Goal: Information Seeking & Learning: Learn about a topic

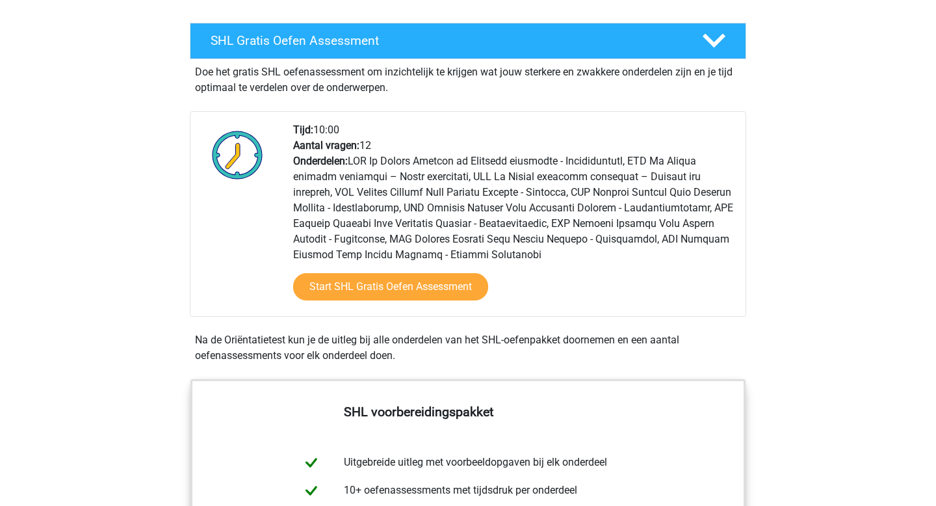
scroll to position [255, 0]
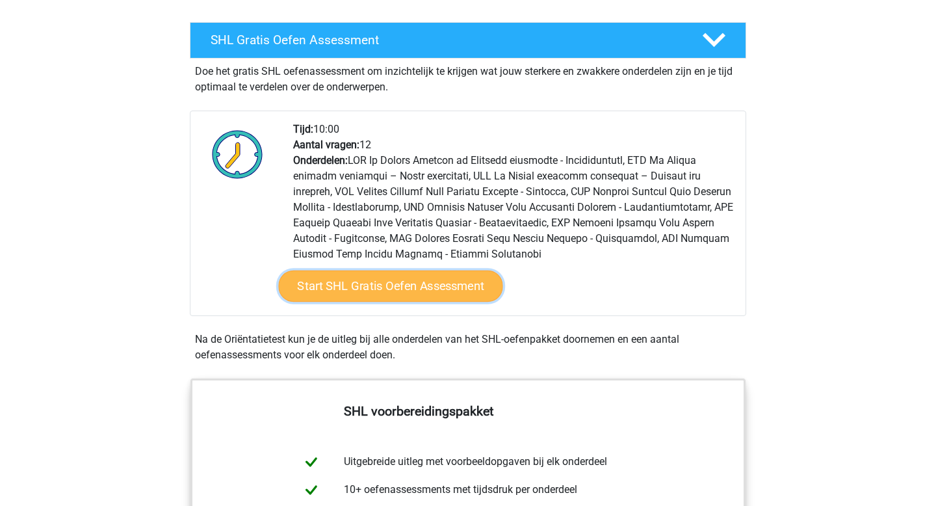
click at [367, 283] on link "Start SHL Gratis Oefen Assessment" at bounding box center [391, 285] width 224 height 31
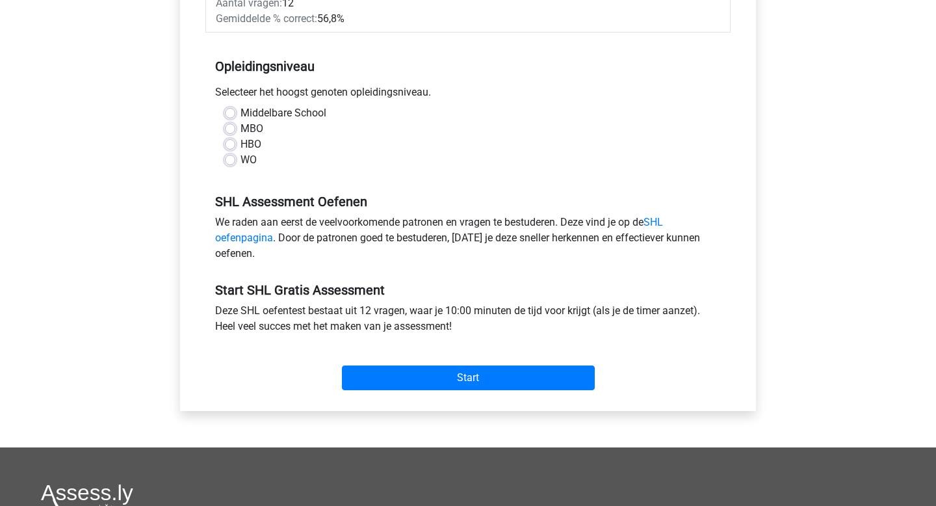
scroll to position [365, 0]
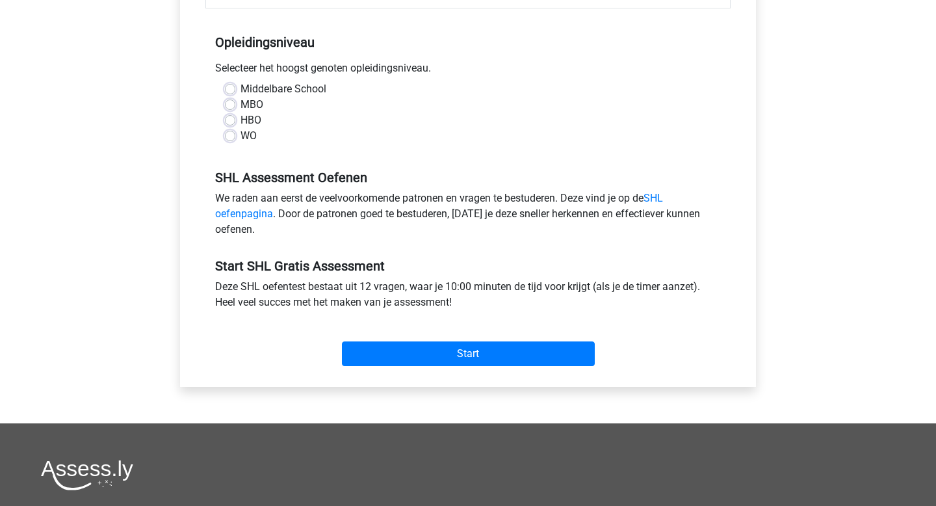
click at [241, 137] on label "WO" at bounding box center [249, 136] width 16 height 16
click at [234, 137] on input "WO" at bounding box center [230, 134] width 10 height 13
radio input "true"
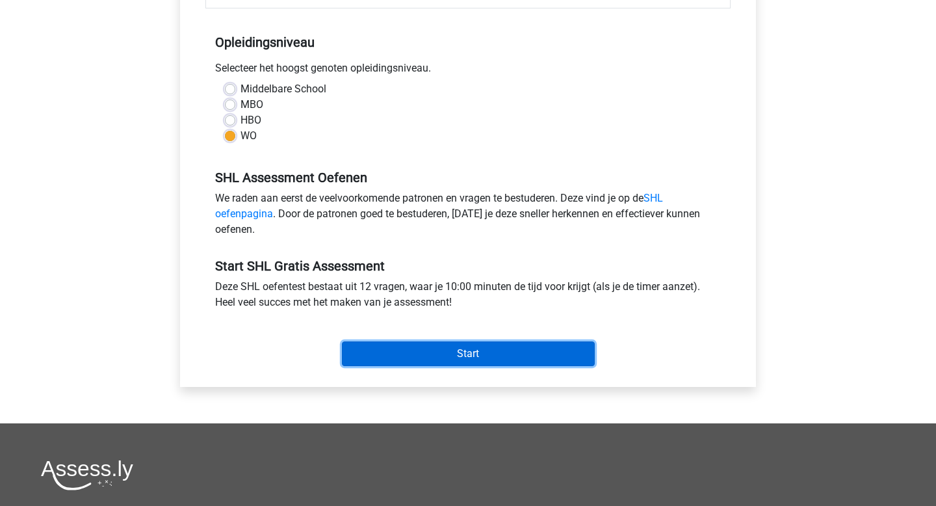
click at [398, 352] on input "Start" at bounding box center [468, 353] width 253 height 25
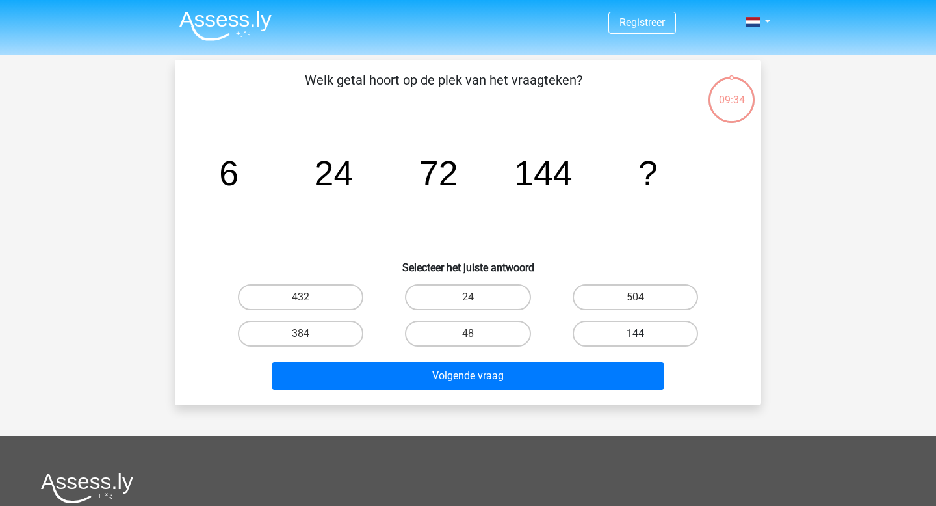
click at [625, 333] on label "144" at bounding box center [635, 333] width 125 height 26
click at [635, 333] on input "144" at bounding box center [639, 337] width 8 height 8
radio input "true"
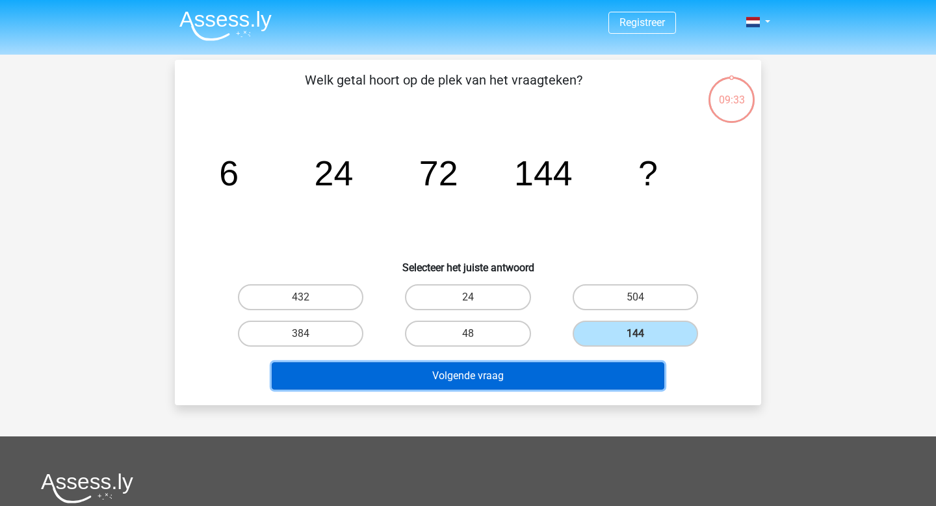
click at [528, 378] on button "Volgende vraag" at bounding box center [468, 375] width 393 height 27
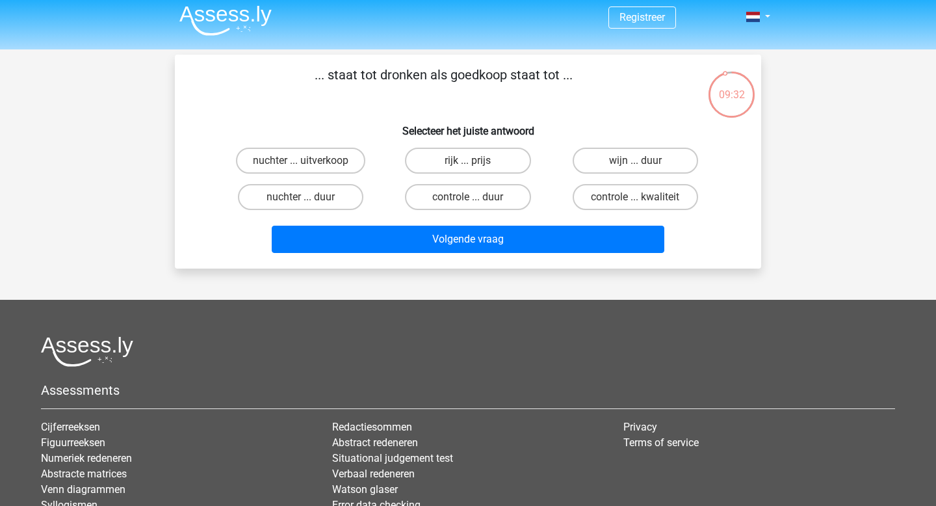
scroll to position [6, 0]
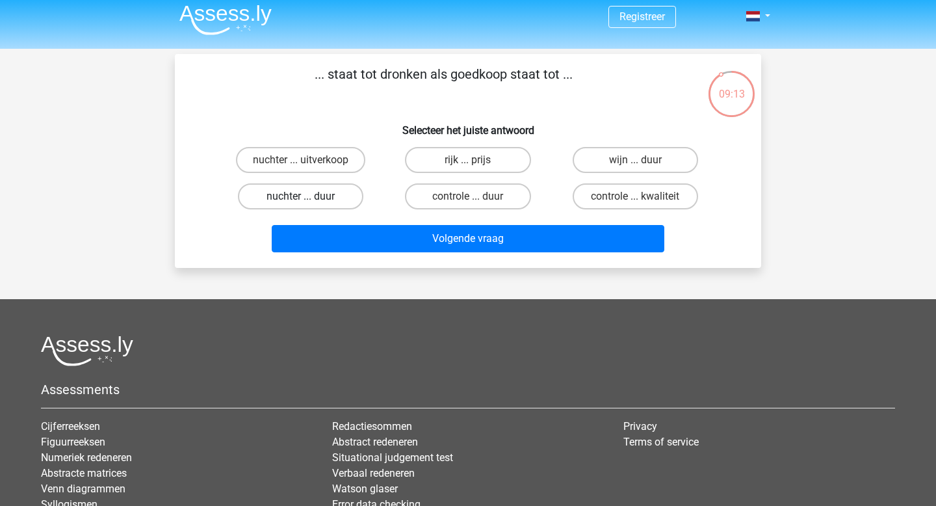
click at [312, 203] on label "nuchter ... duur" at bounding box center [300, 196] width 125 height 26
click at [309, 203] on input "nuchter ... duur" at bounding box center [305, 200] width 8 height 8
radio input "true"
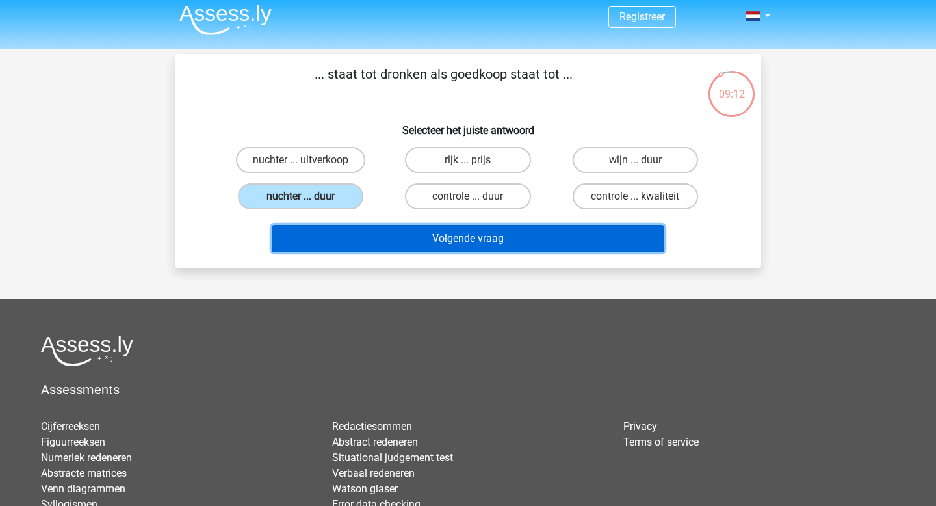
click at [349, 236] on button "Volgende vraag" at bounding box center [468, 238] width 393 height 27
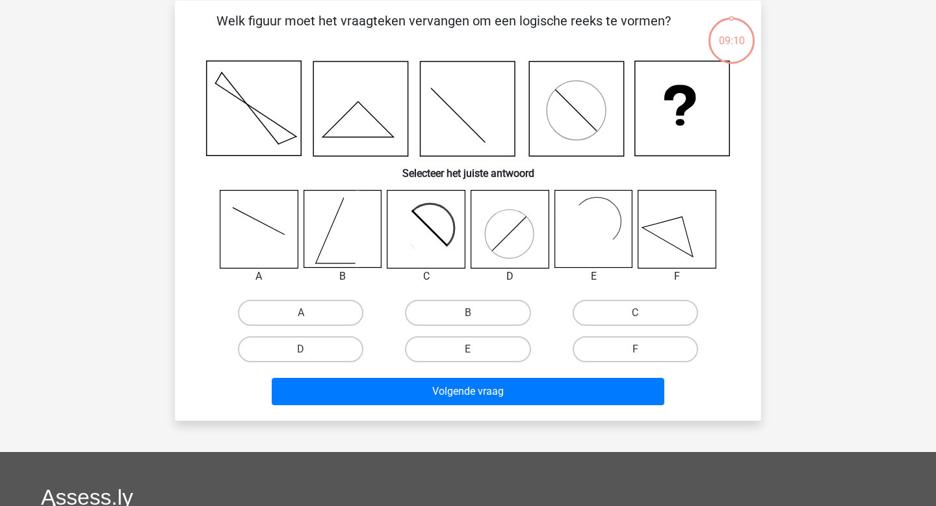
scroll to position [60, 0]
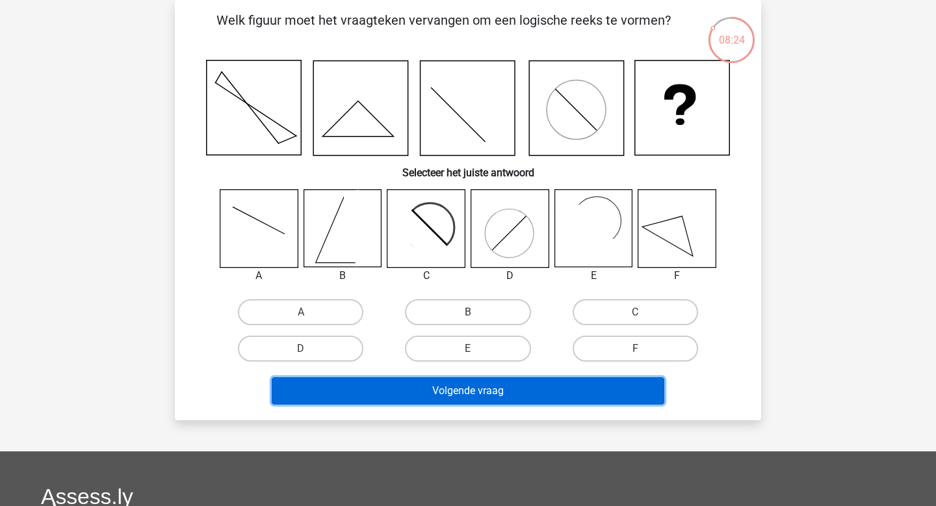
click at [465, 385] on button "Volgende vraag" at bounding box center [468, 390] width 393 height 27
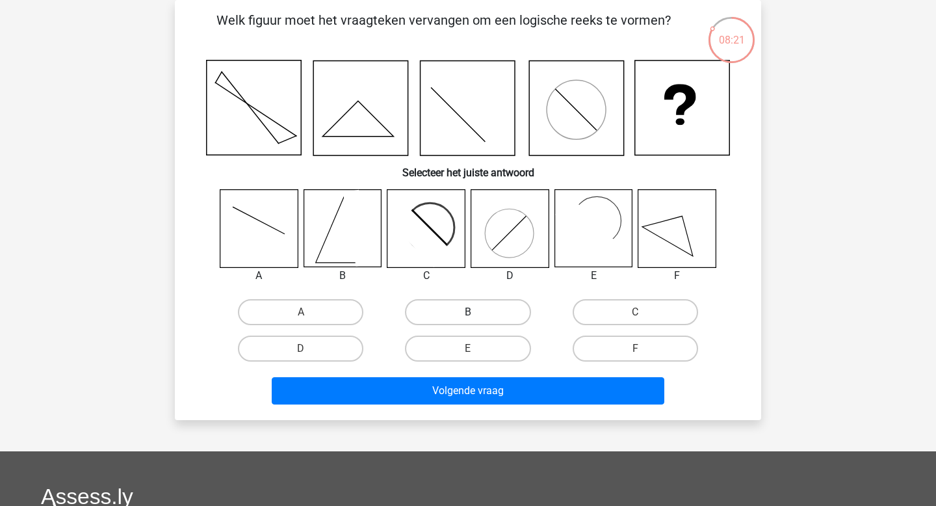
click at [455, 319] on label "B" at bounding box center [467, 312] width 125 height 26
click at [468, 319] on input "B" at bounding box center [472, 316] width 8 height 8
radio input "true"
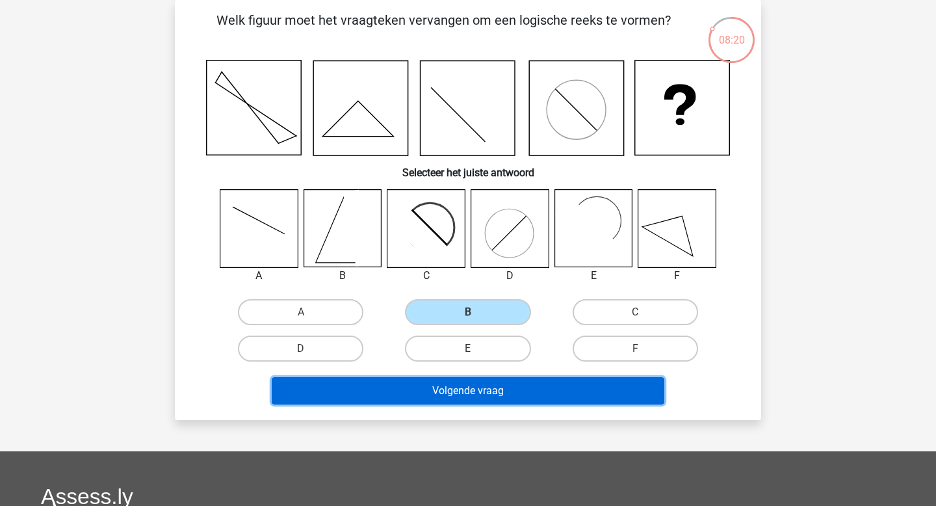
click at [444, 395] on button "Volgende vraag" at bounding box center [468, 390] width 393 height 27
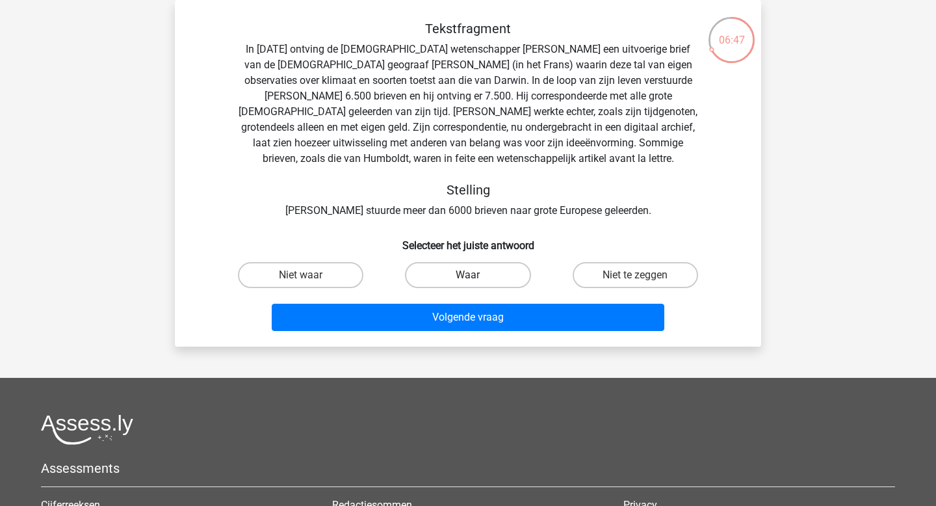
click at [490, 270] on label "Waar" at bounding box center [467, 275] width 125 height 26
click at [476, 275] on input "Waar" at bounding box center [472, 279] width 8 height 8
radio input "true"
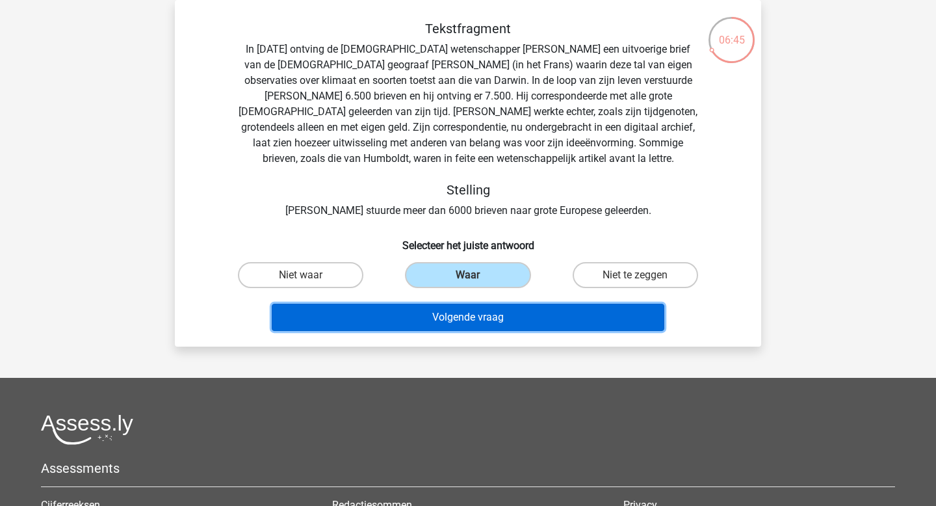
click at [482, 322] on button "Volgende vraag" at bounding box center [468, 317] width 393 height 27
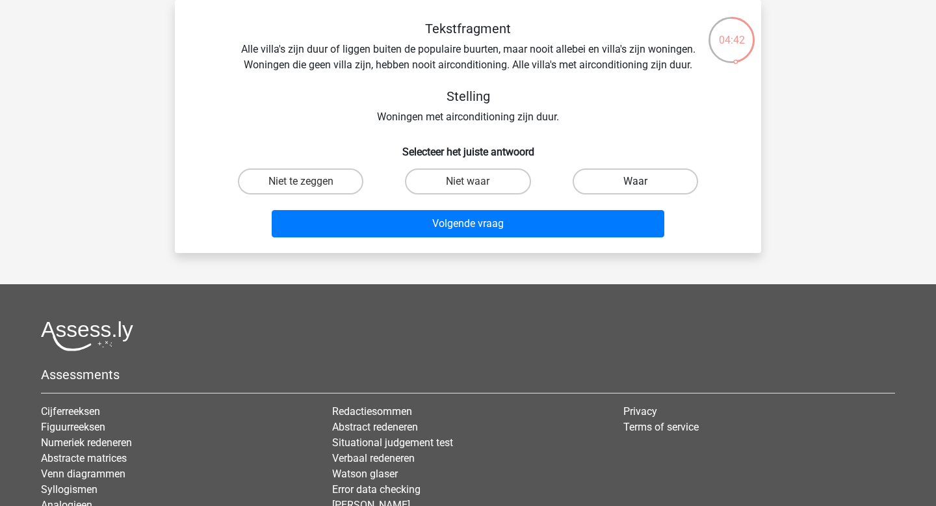
click at [617, 186] on label "Waar" at bounding box center [635, 181] width 125 height 26
click at [635, 186] on input "Waar" at bounding box center [639, 185] width 8 height 8
radio input "true"
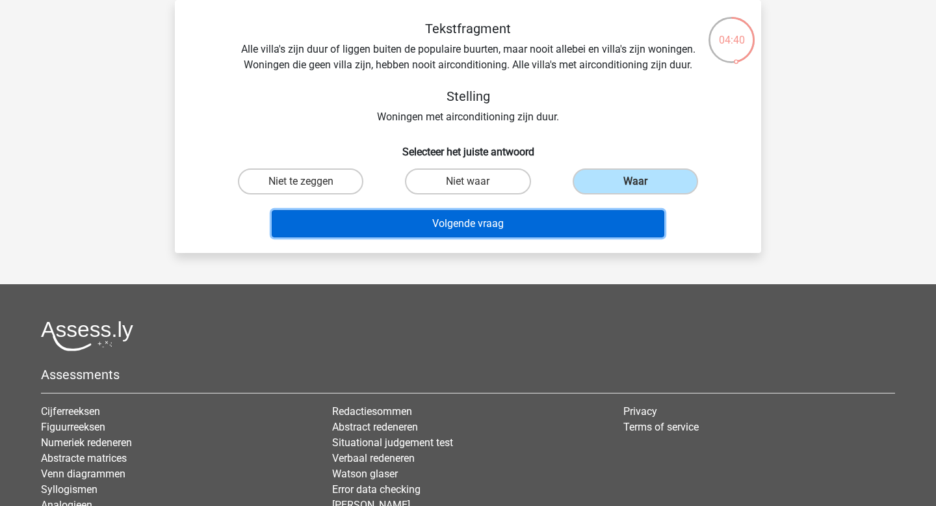
click at [482, 229] on button "Volgende vraag" at bounding box center [468, 223] width 393 height 27
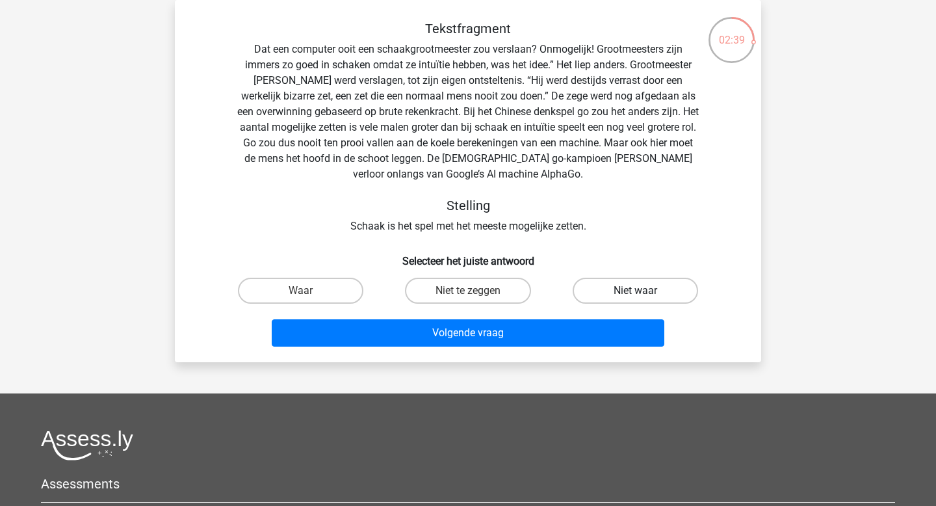
click at [609, 294] on label "Niet waar" at bounding box center [635, 291] width 125 height 26
click at [635, 294] on input "Niet waar" at bounding box center [639, 295] width 8 height 8
radio input "true"
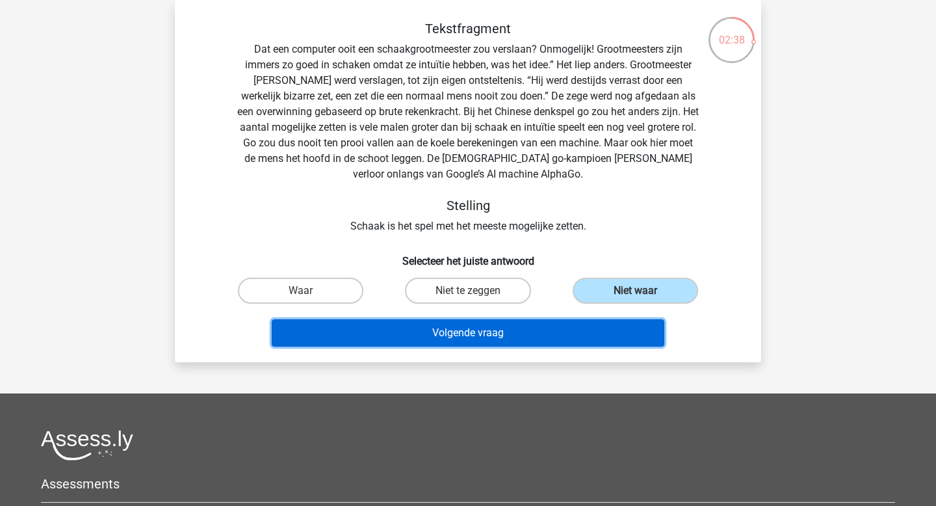
click at [513, 339] on button "Volgende vraag" at bounding box center [468, 332] width 393 height 27
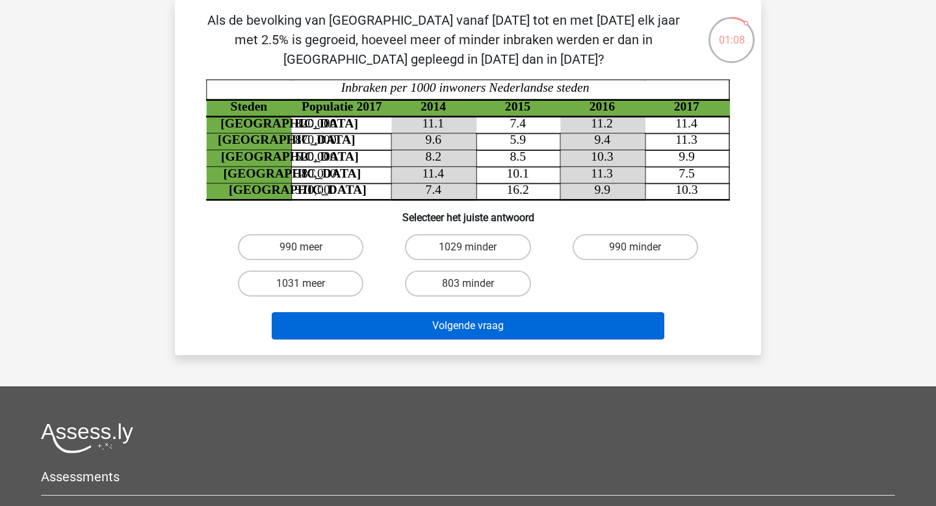
click at [512, 336] on div "Volgende vraag" at bounding box center [468, 328] width 502 height 33
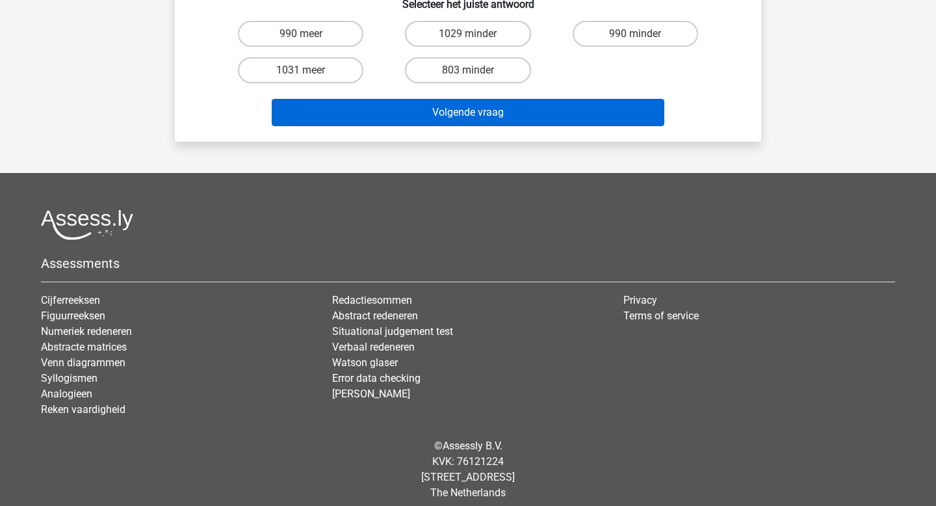
scroll to position [283, 0]
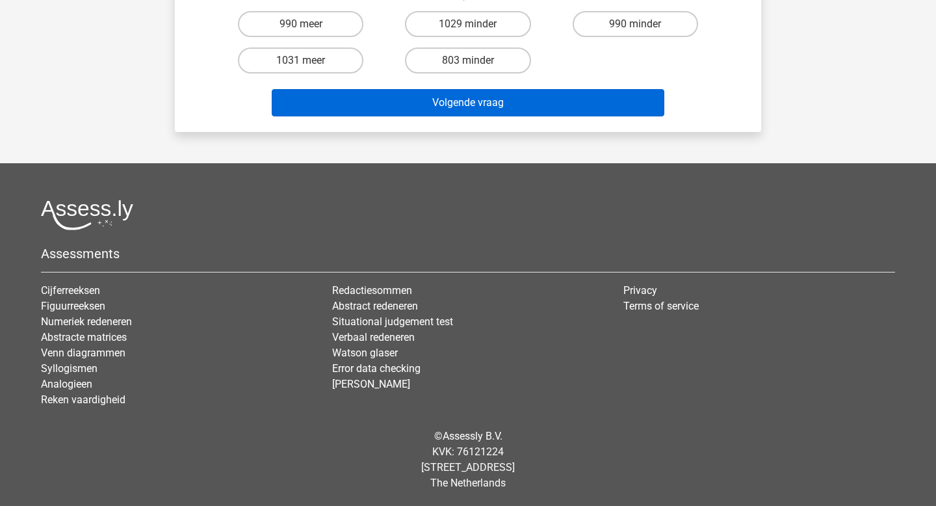
click at [515, 335] on ul "Redactiesommen Abstract redeneren Situational judgement test Verbaal redeneren …" at bounding box center [468, 337] width 272 height 109
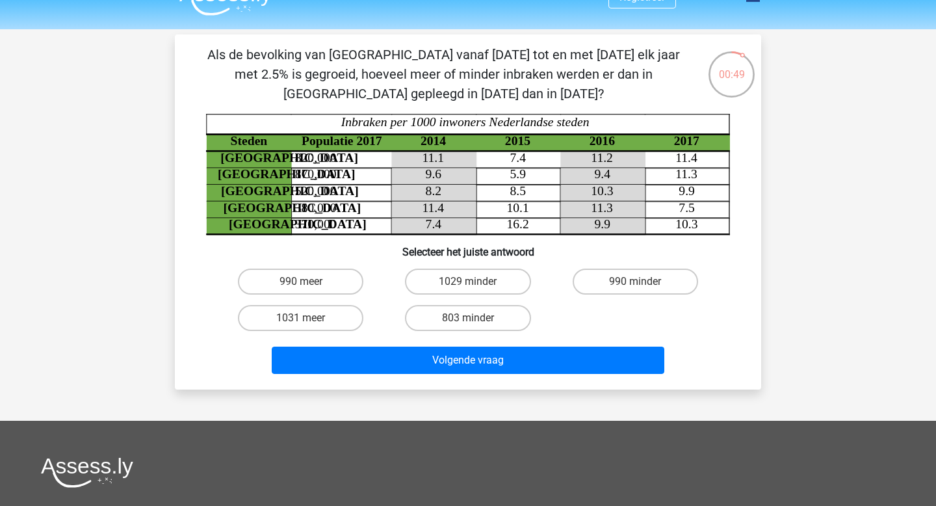
scroll to position [35, 0]
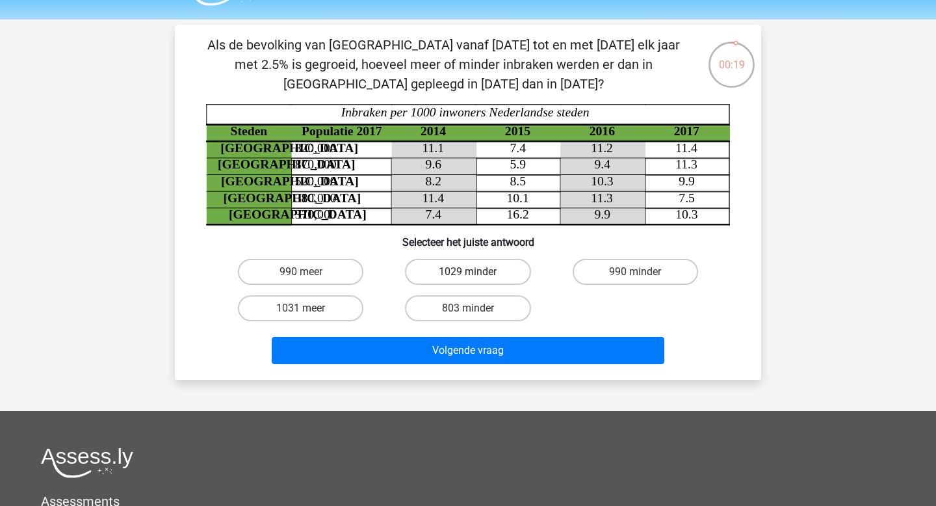
click at [497, 272] on label "1029 minder" at bounding box center [467, 272] width 125 height 26
click at [476, 272] on input "1029 minder" at bounding box center [472, 276] width 8 height 8
radio input "true"
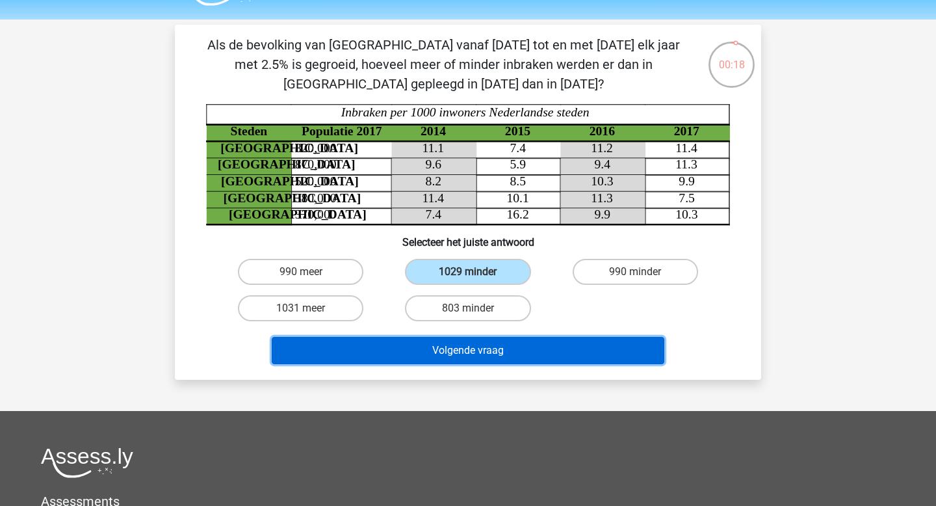
click at [469, 354] on button "Volgende vraag" at bounding box center [468, 350] width 393 height 27
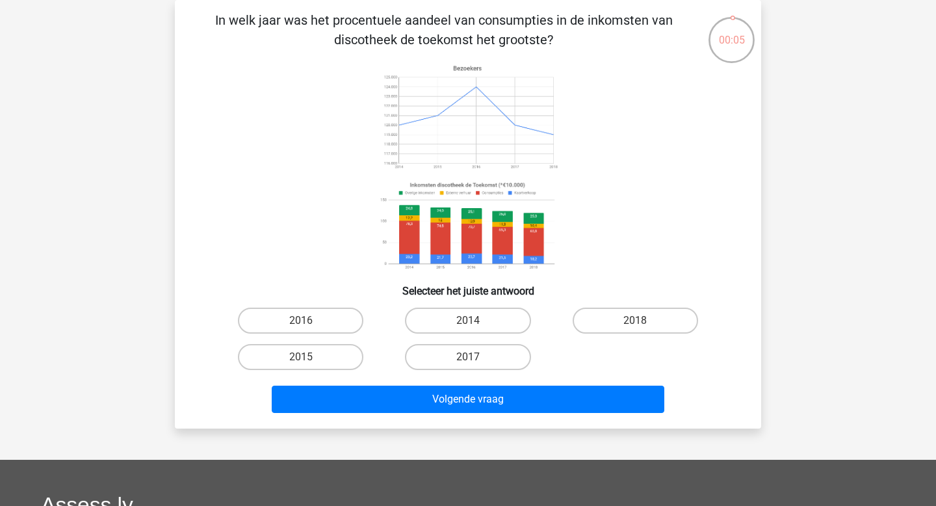
scroll to position [60, 0]
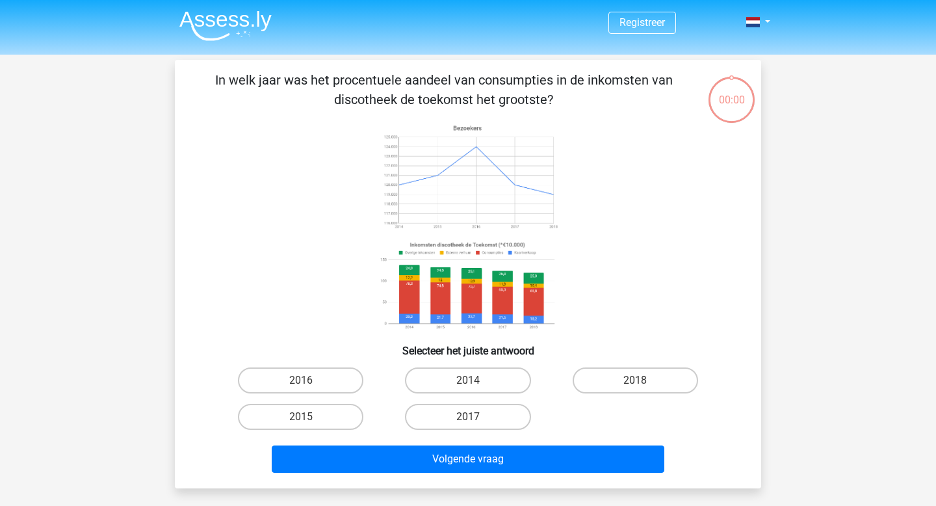
scroll to position [60, 0]
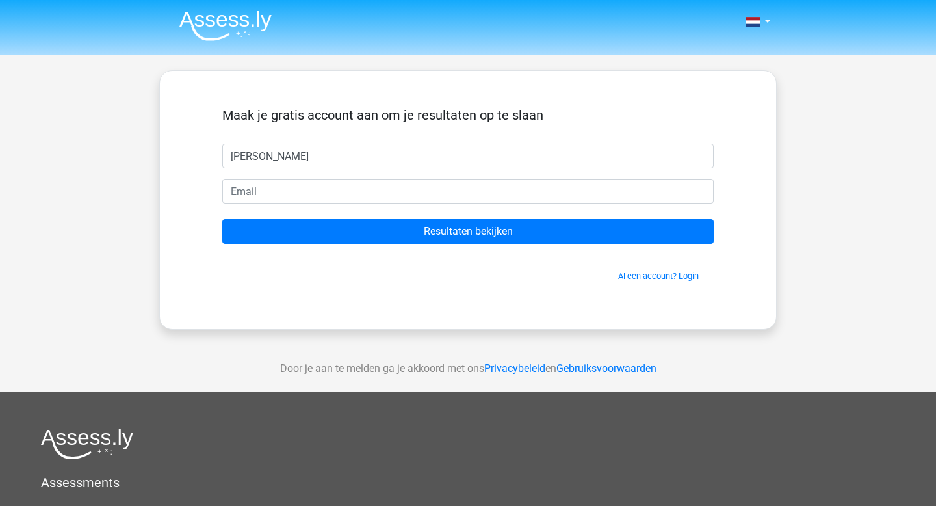
type input "Mieke"
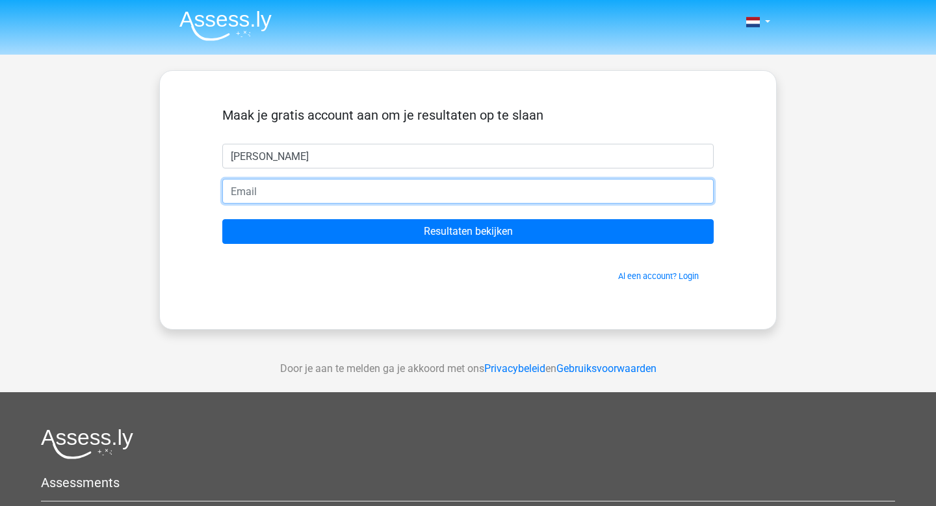
click at [325, 201] on input "email" at bounding box center [467, 191] width 491 height 25
type input "mieke.gysens@ymail.com"
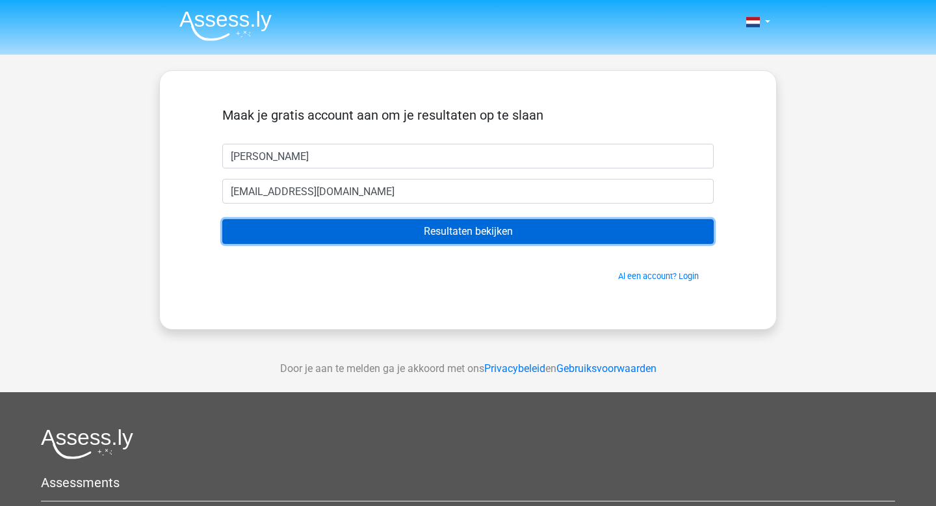
click at [344, 239] on input "Resultaten bekijken" at bounding box center [467, 231] width 491 height 25
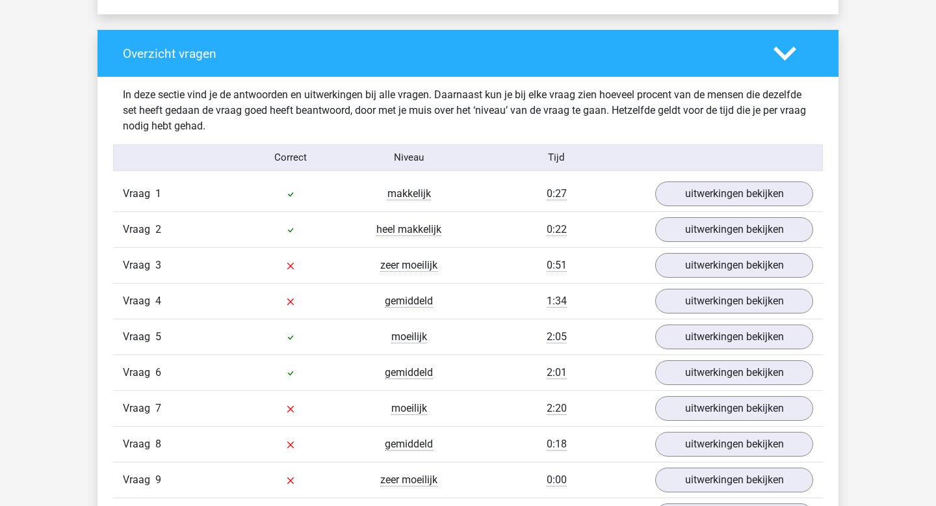
scroll to position [1660, 0]
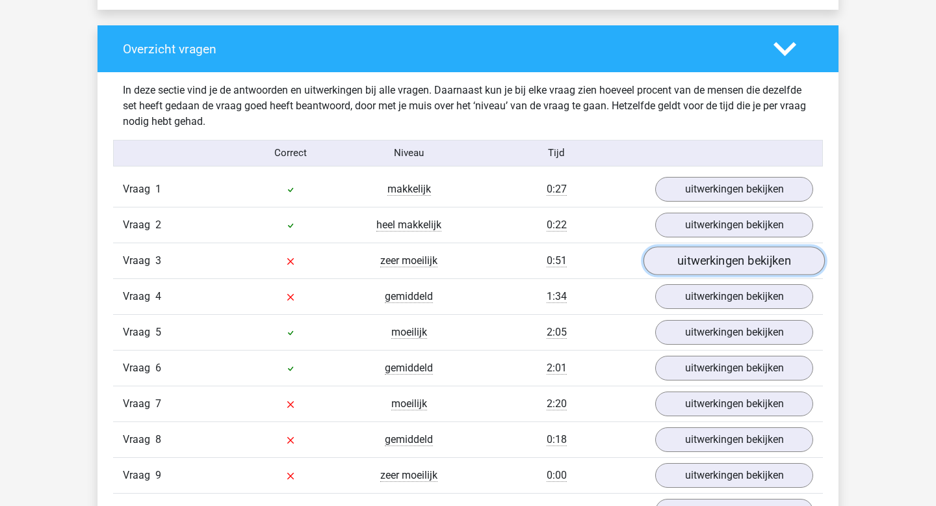
click at [723, 263] on link "uitwerkingen bekijken" at bounding box center [734, 260] width 181 height 29
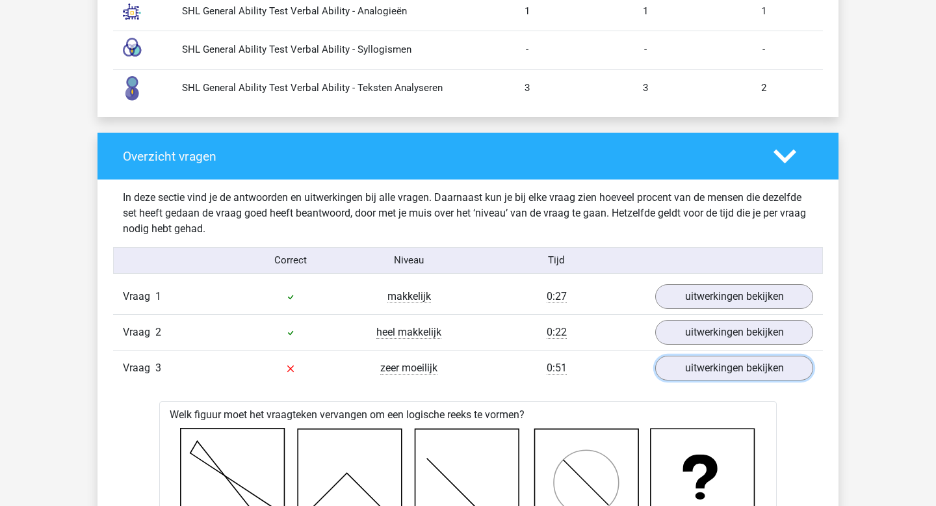
scroll to position [1524, 0]
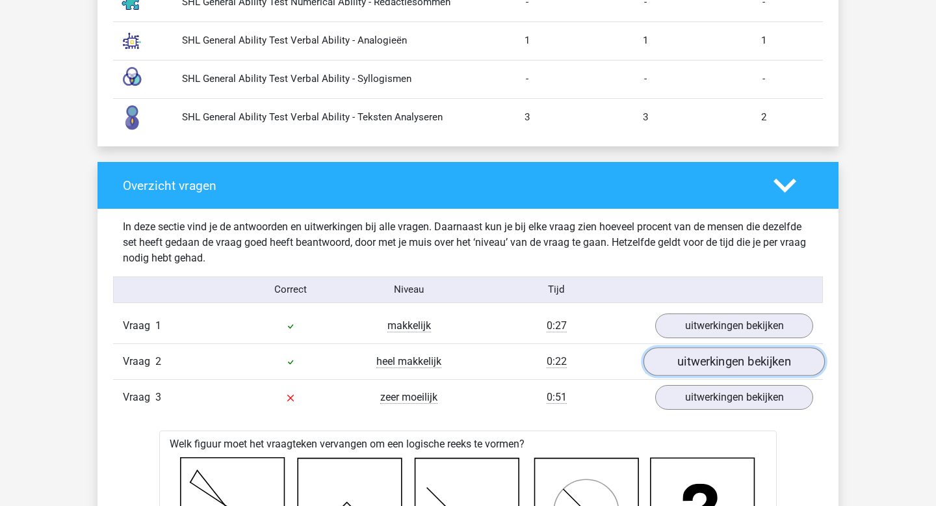
click at [712, 362] on link "uitwerkingen bekijken" at bounding box center [734, 361] width 181 height 29
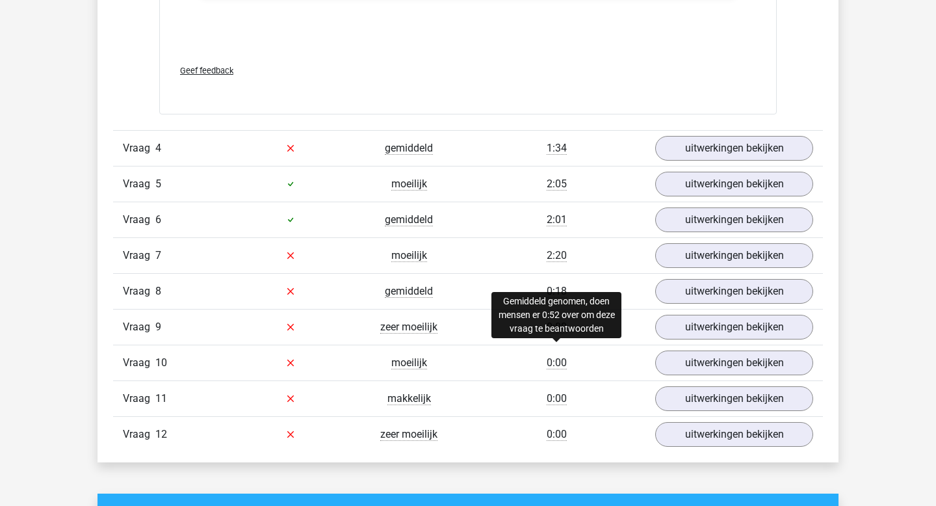
scroll to position [3180, 0]
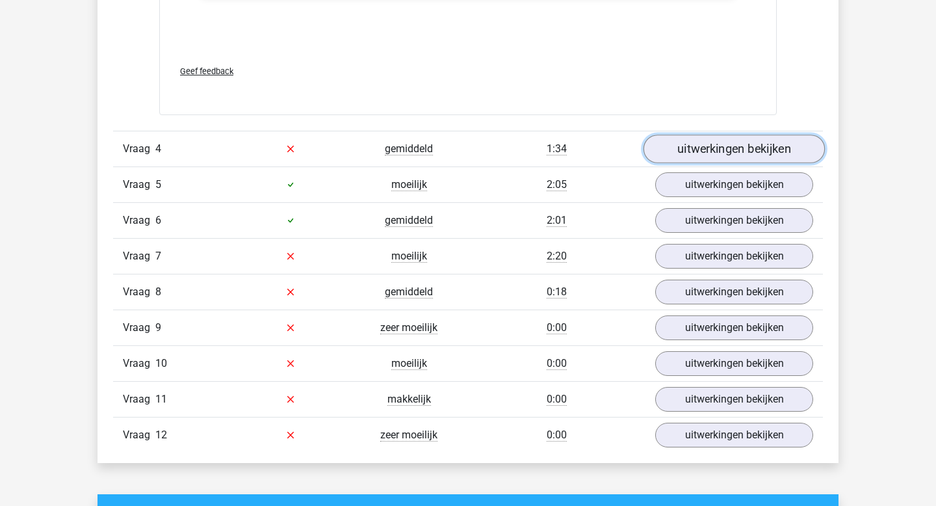
click at [720, 154] on link "uitwerkingen bekijken" at bounding box center [734, 149] width 181 height 29
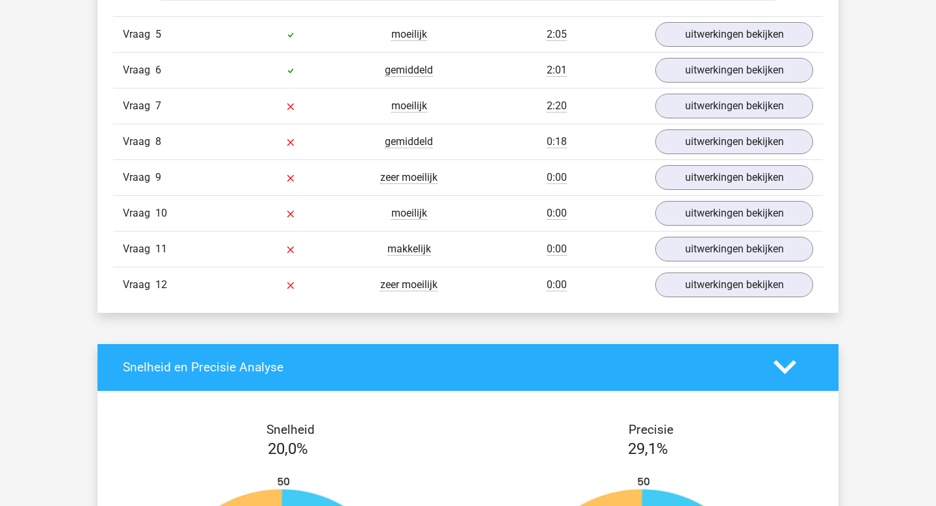
scroll to position [3739, 0]
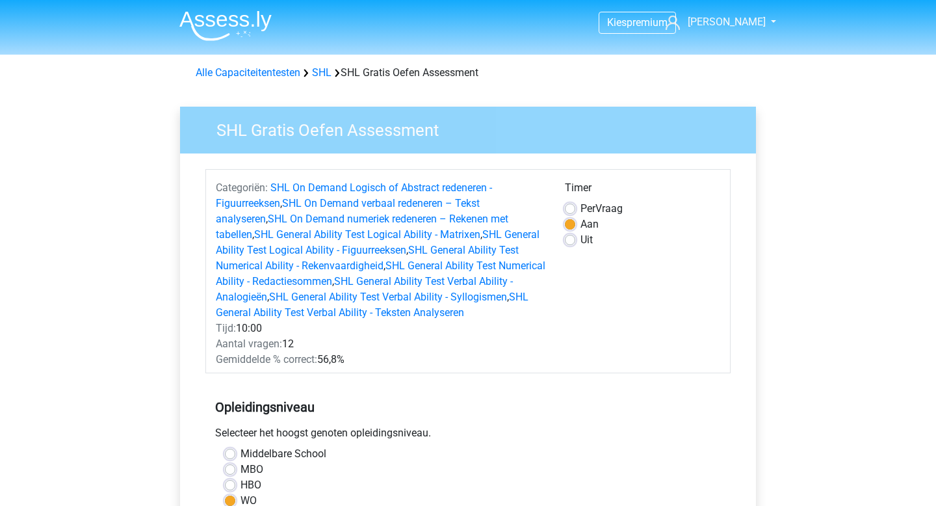
scroll to position [365, 0]
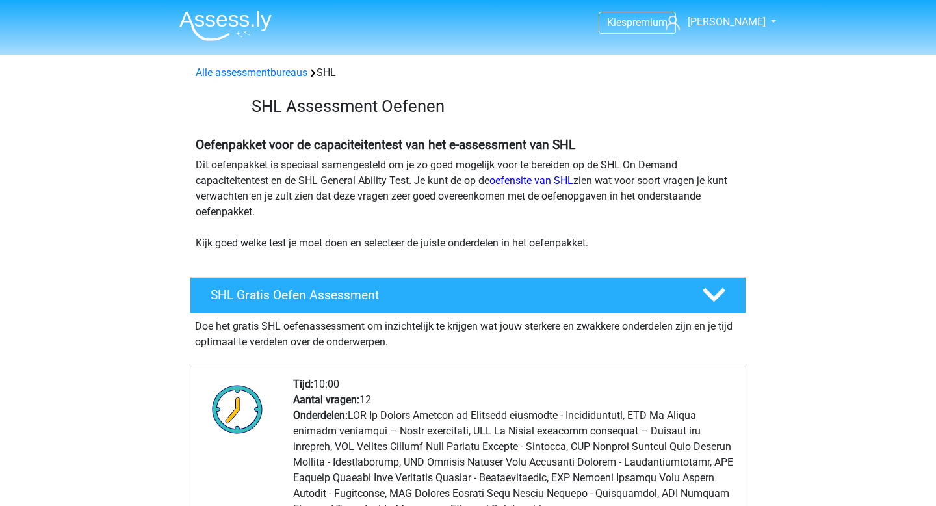
scroll to position [255, 0]
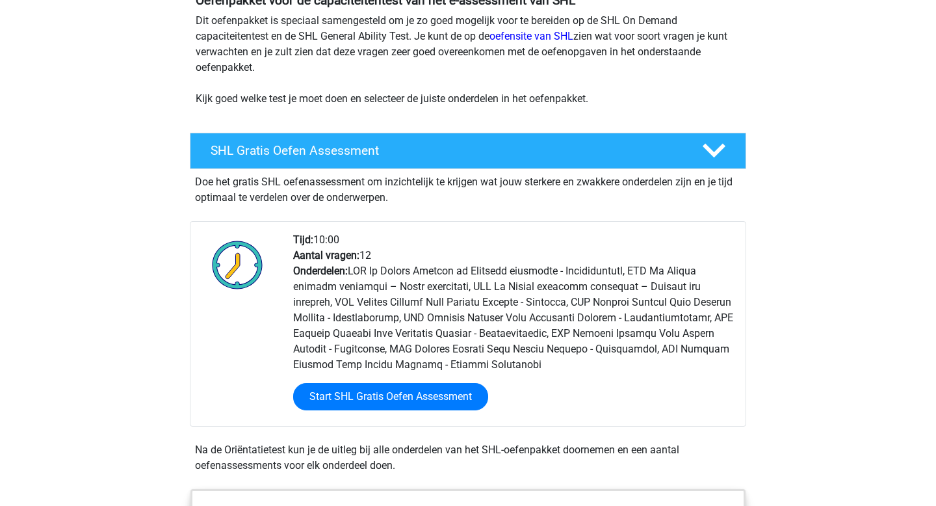
scroll to position [149, 0]
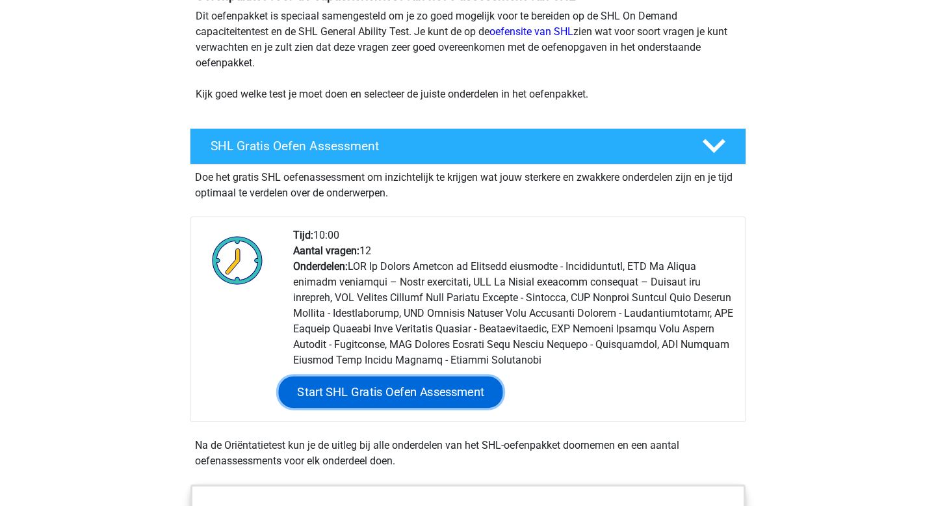
click at [389, 393] on link "Start SHL Gratis Oefen Assessment" at bounding box center [391, 391] width 224 height 31
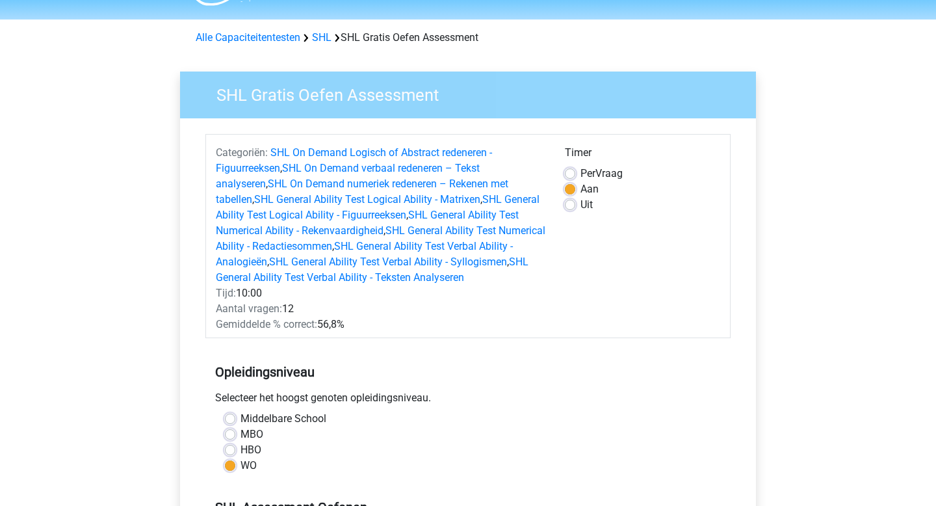
scroll to position [37, 0]
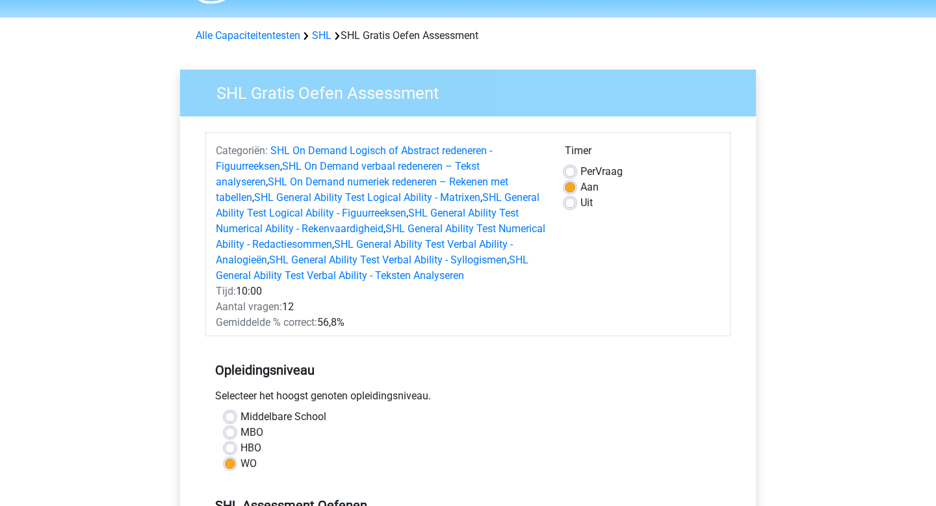
click at [581, 203] on label "Uit" at bounding box center [587, 203] width 12 height 16
click at [572, 203] on input "Uit" at bounding box center [570, 201] width 10 height 13
radio input "true"
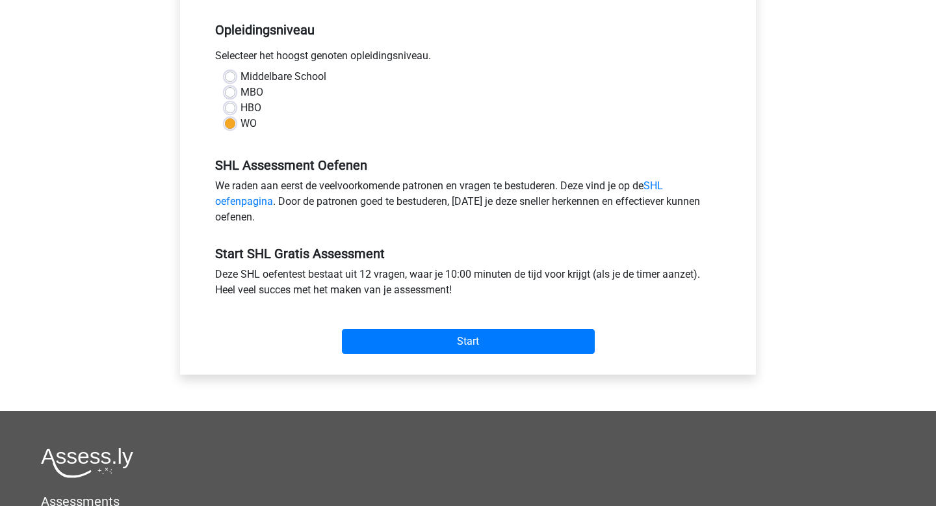
scroll to position [380, 0]
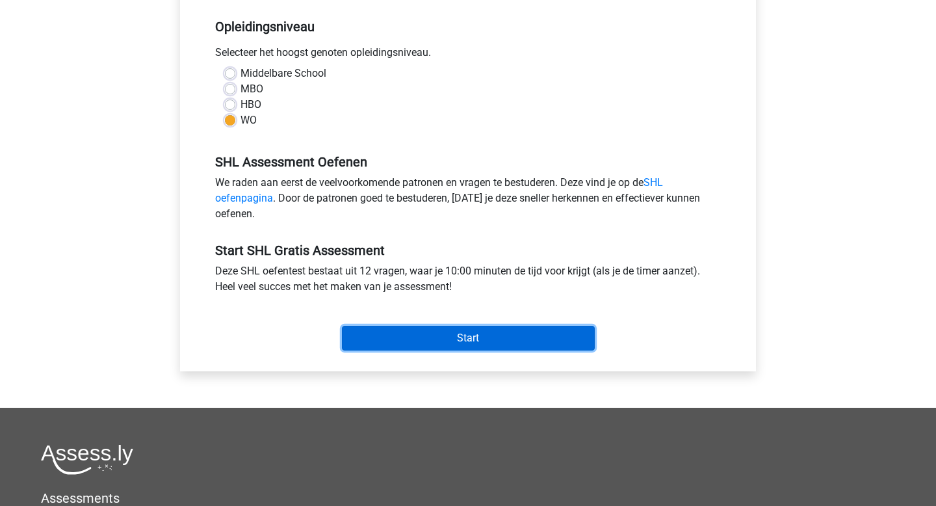
click at [467, 335] on input "Start" at bounding box center [468, 338] width 253 height 25
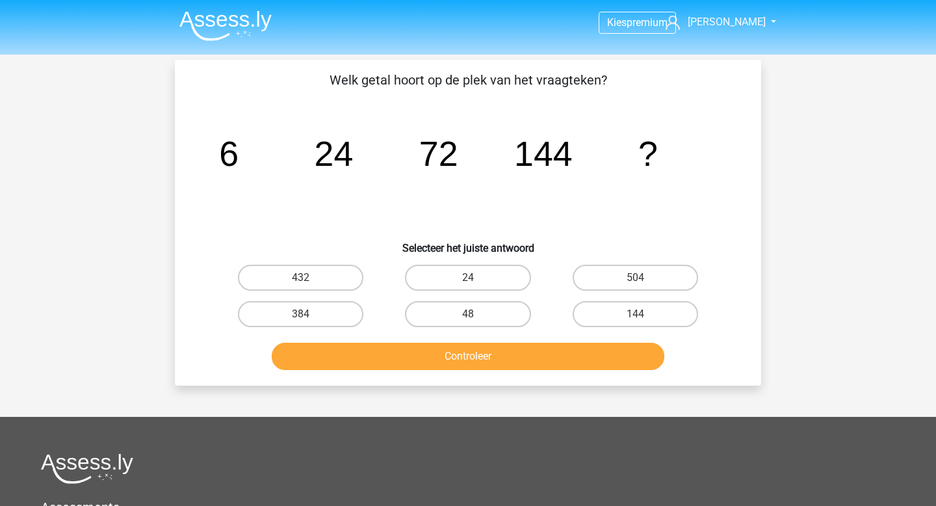
click at [637, 319] on input "144" at bounding box center [639, 318] width 8 height 8
radio input "true"
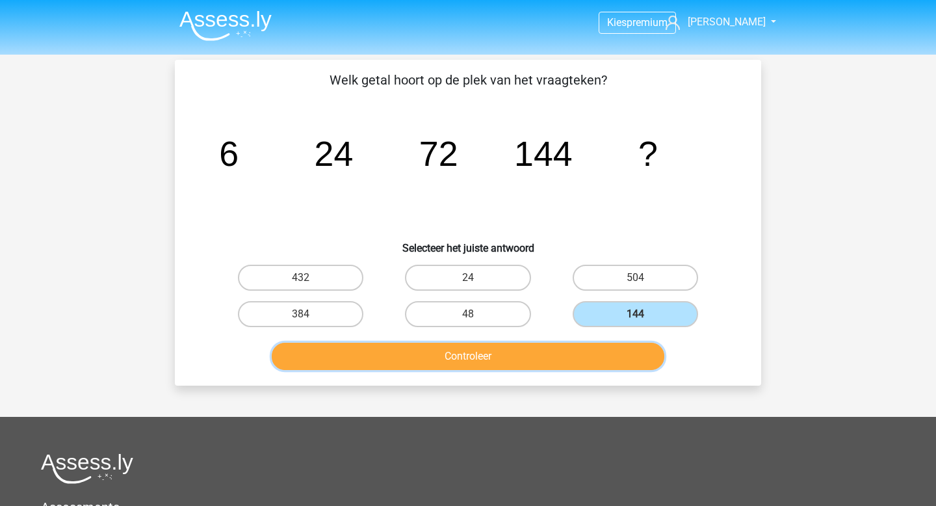
click at [562, 355] on button "Controleer" at bounding box center [468, 356] width 393 height 27
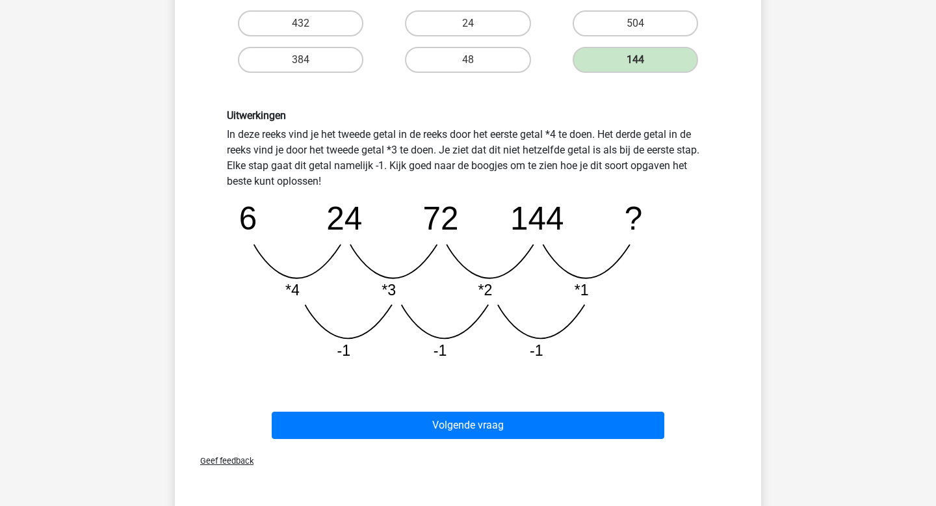
scroll to position [267, 0]
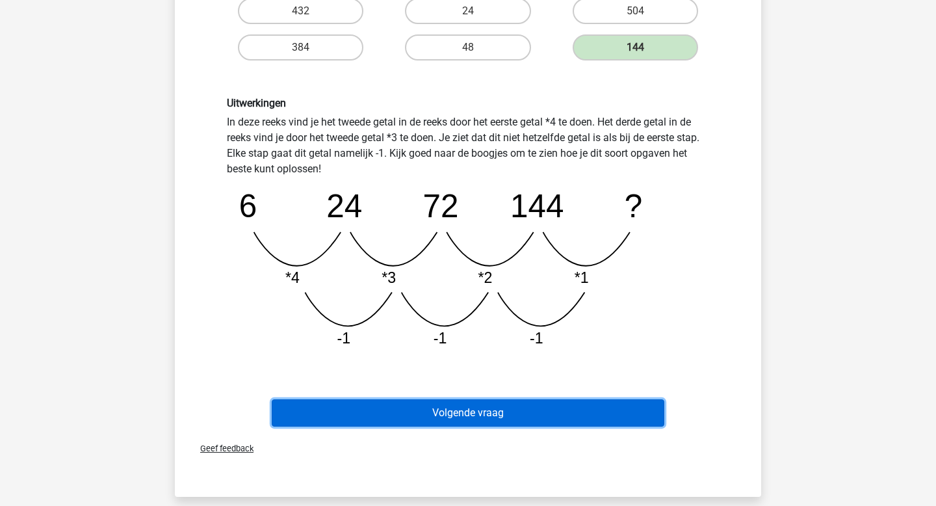
click at [518, 413] on button "Volgende vraag" at bounding box center [468, 412] width 393 height 27
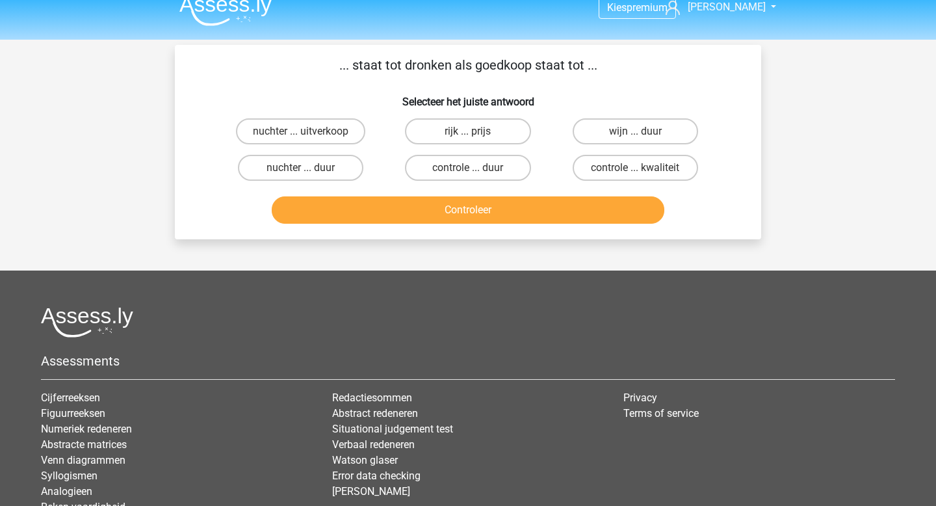
scroll to position [8, 0]
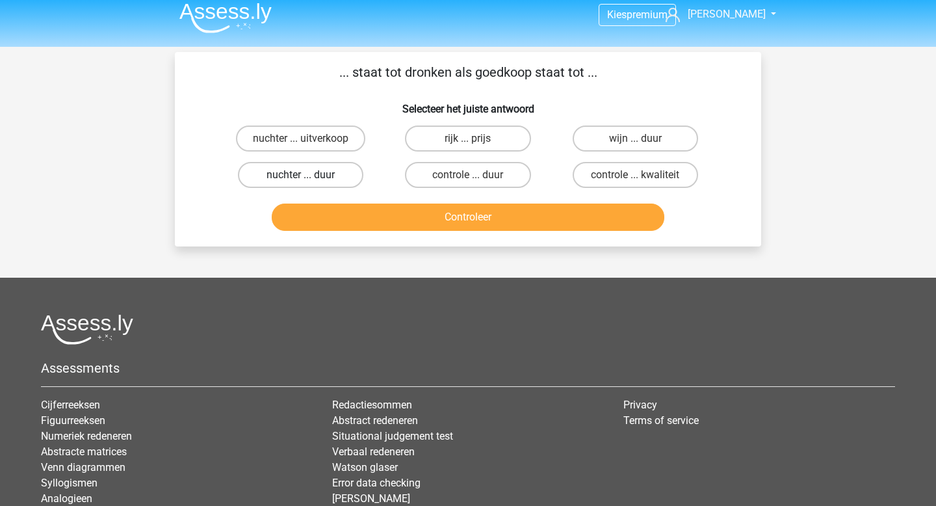
click at [314, 172] on label "nuchter ... duur" at bounding box center [300, 175] width 125 height 26
click at [309, 175] on input "nuchter ... duur" at bounding box center [305, 179] width 8 height 8
radio input "true"
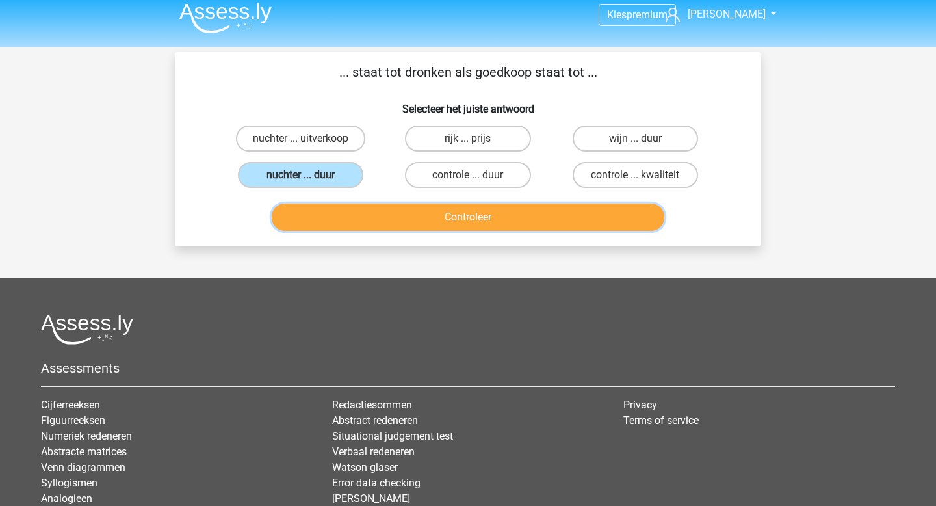
click at [372, 228] on button "Controleer" at bounding box center [468, 216] width 393 height 27
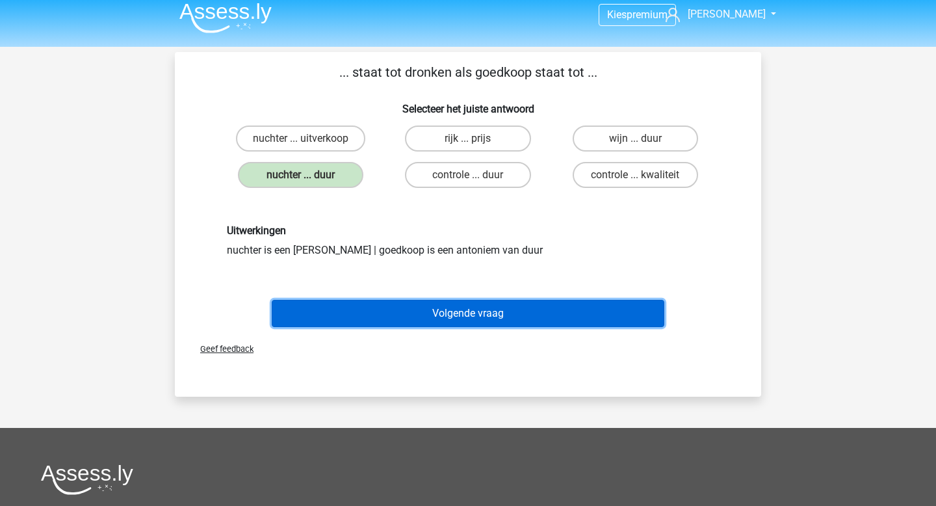
click at [378, 302] on button "Volgende vraag" at bounding box center [468, 313] width 393 height 27
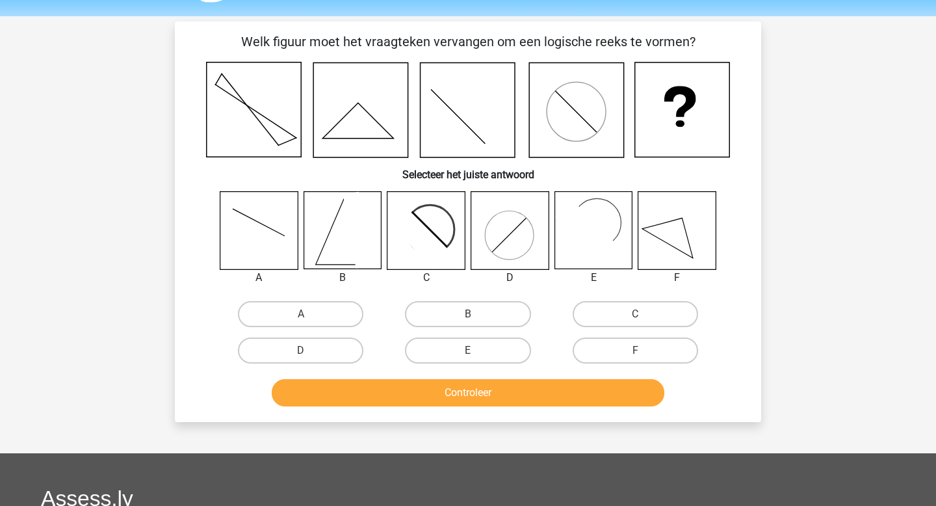
scroll to position [60, 0]
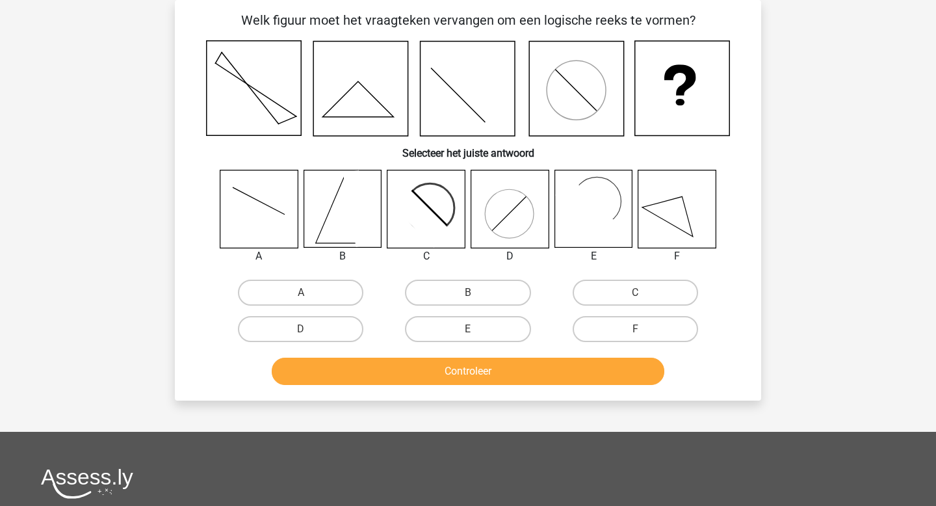
click at [446, 207] on icon at bounding box center [425, 208] width 77 height 77
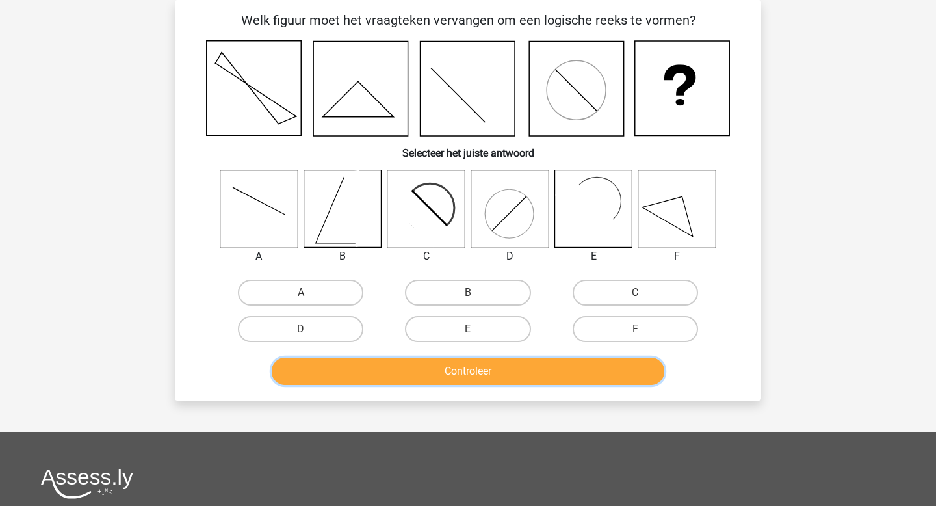
click at [448, 372] on button "Controleer" at bounding box center [468, 371] width 393 height 27
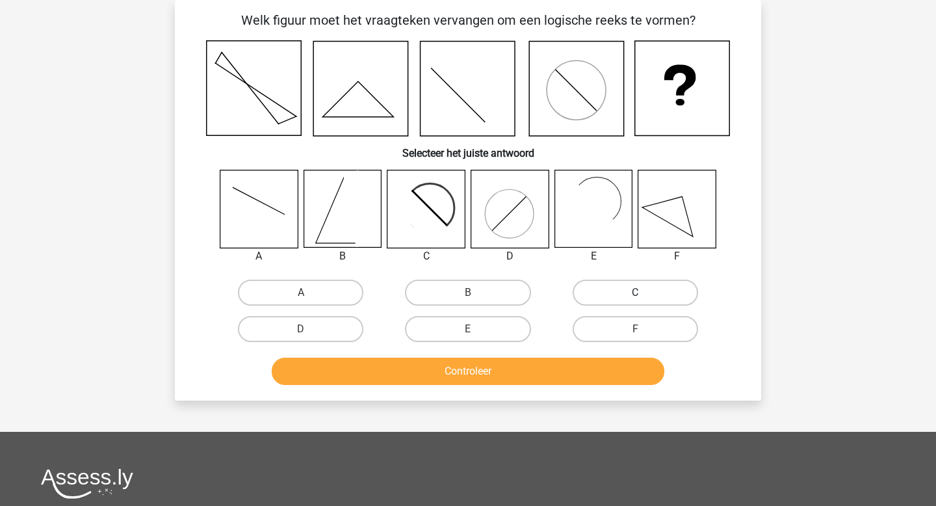
click at [589, 298] on label "C" at bounding box center [635, 293] width 125 height 26
click at [635, 298] on input "C" at bounding box center [639, 297] width 8 height 8
radio input "true"
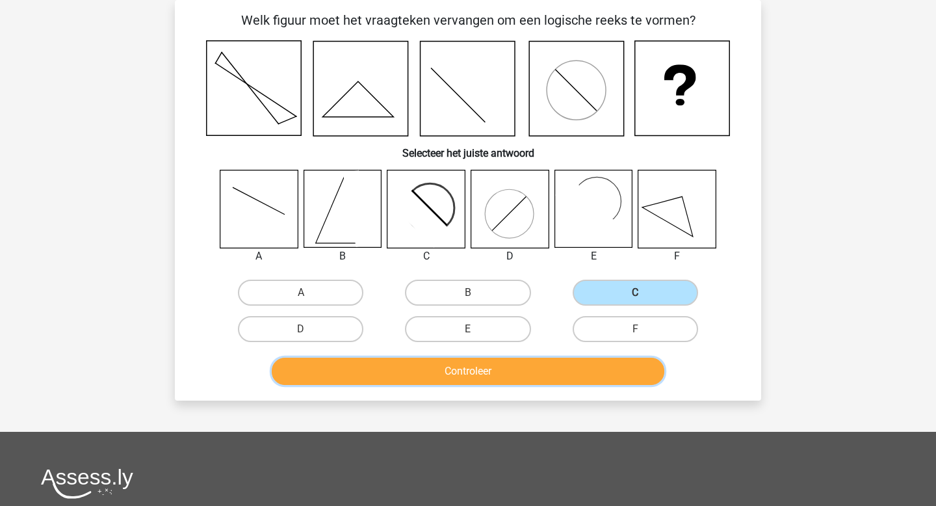
click at [488, 369] on button "Controleer" at bounding box center [468, 371] width 393 height 27
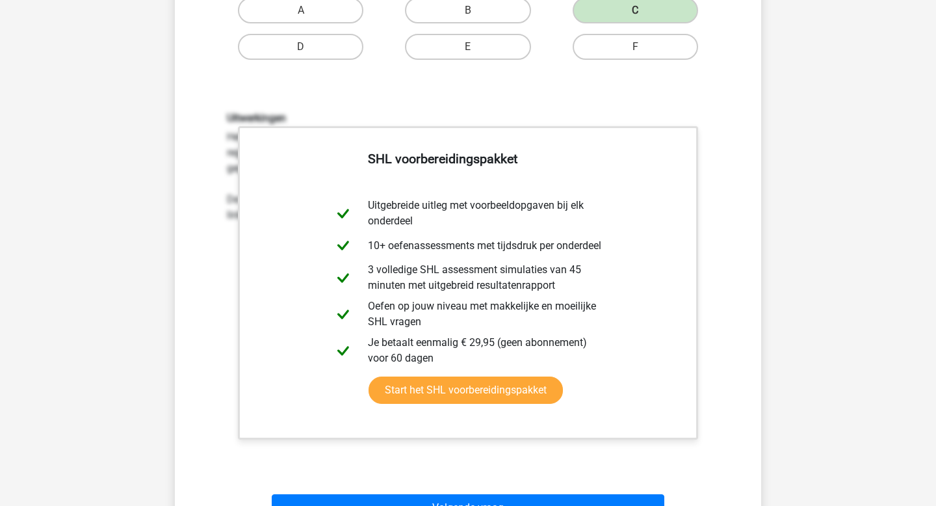
scroll to position [328, 0]
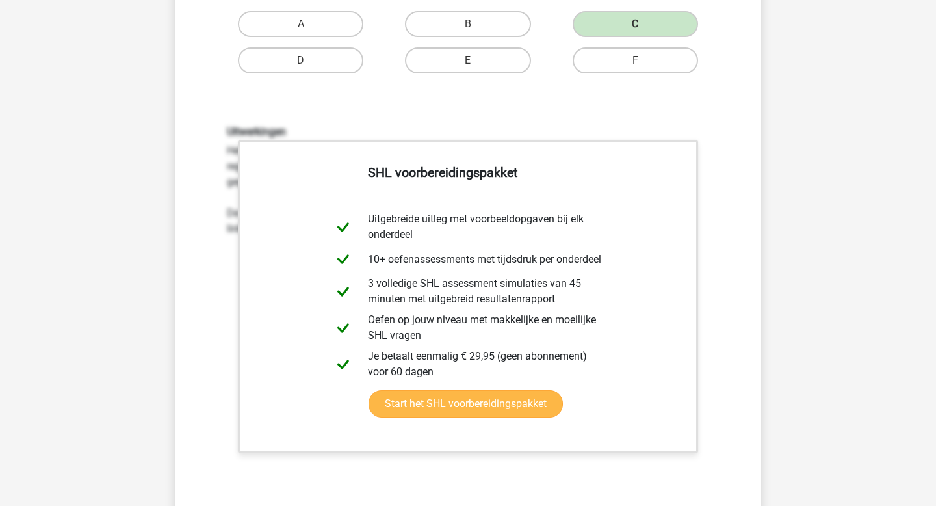
click at [696, 185] on div "SHL voorbereidingspakket Uitgebreide uitleg met voorbeeldopgaven bij elk onderd…" at bounding box center [468, 297] width 460 height 314
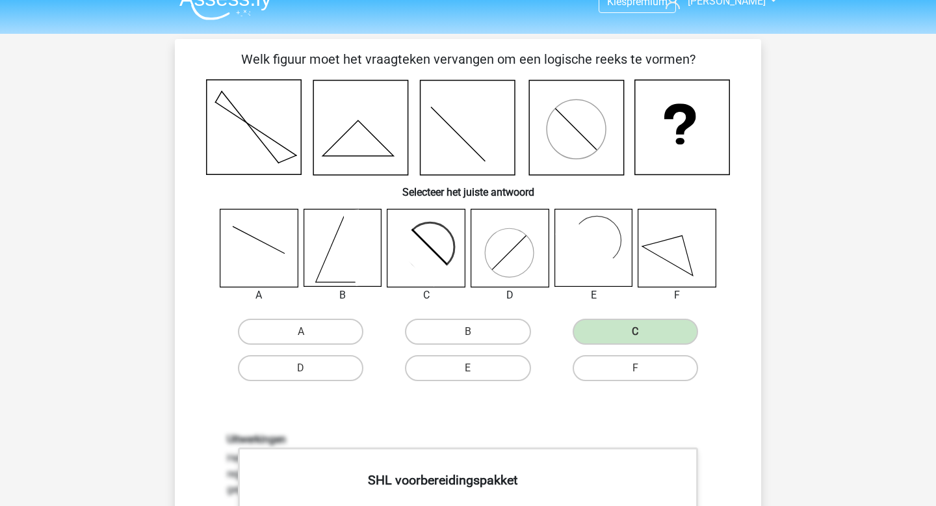
scroll to position [0, 0]
